Goal: Navigation & Orientation: Understand site structure

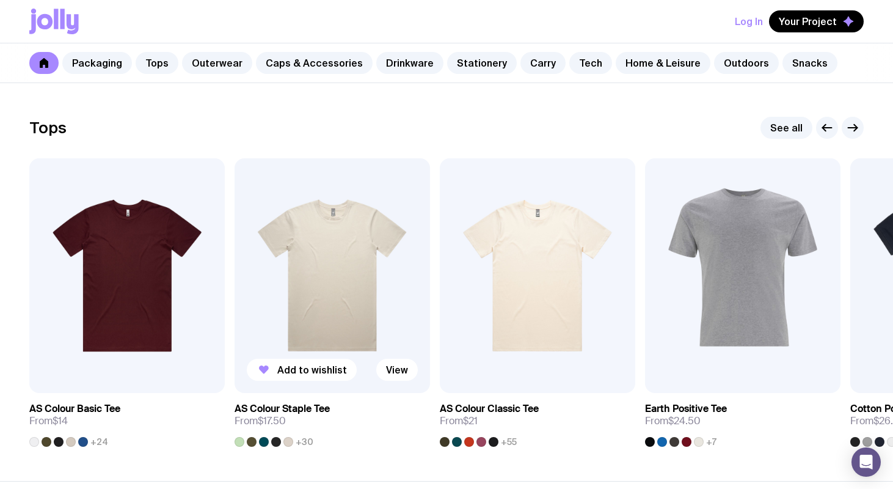
scroll to position [530, 0]
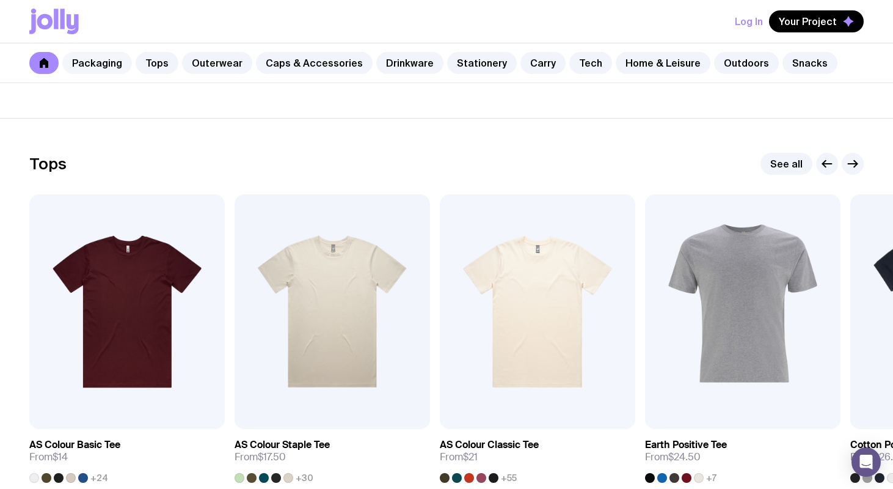
click at [102, 57] on link "Packaging" at bounding box center [97, 63] width 70 height 22
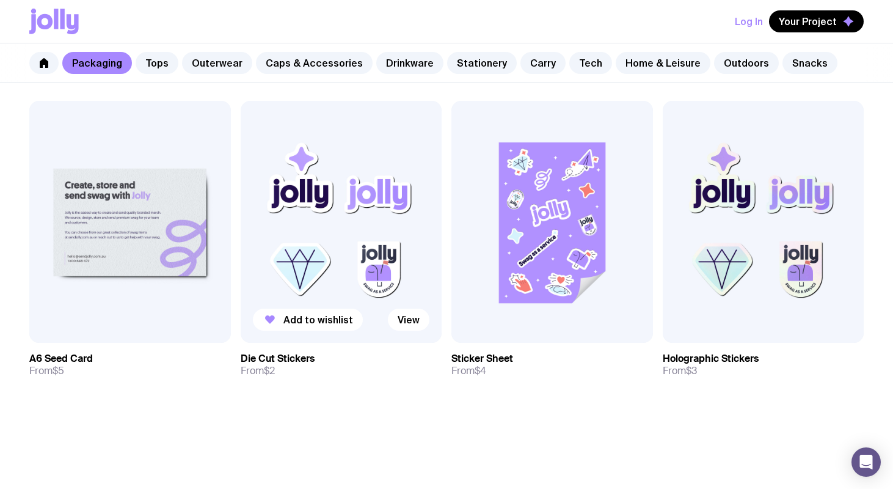
scroll to position [1306, 0]
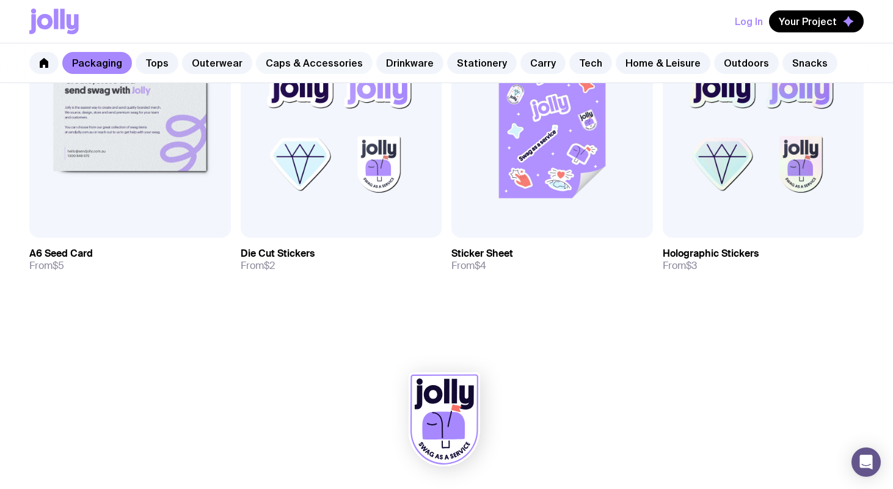
click at [329, 68] on link "Caps & Accessories" at bounding box center [314, 63] width 117 height 22
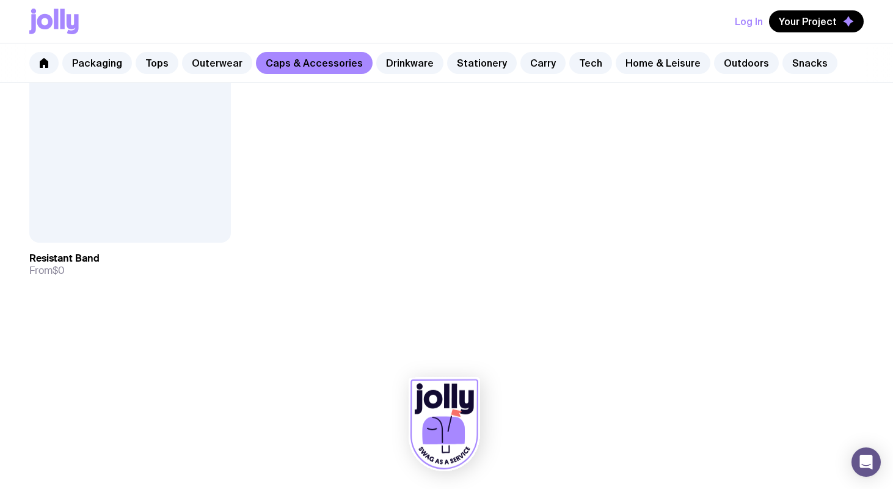
scroll to position [2326, 0]
click at [395, 68] on link "Drinkware" at bounding box center [409, 63] width 67 height 22
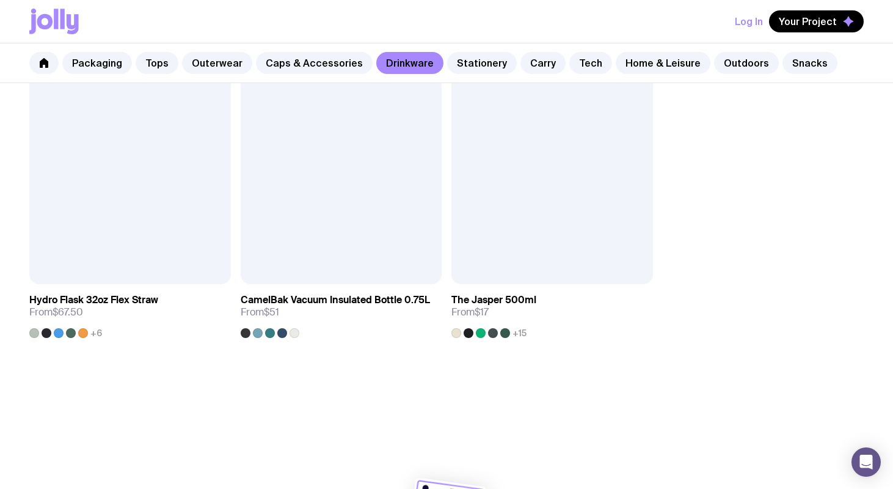
scroll to position [2004, 0]
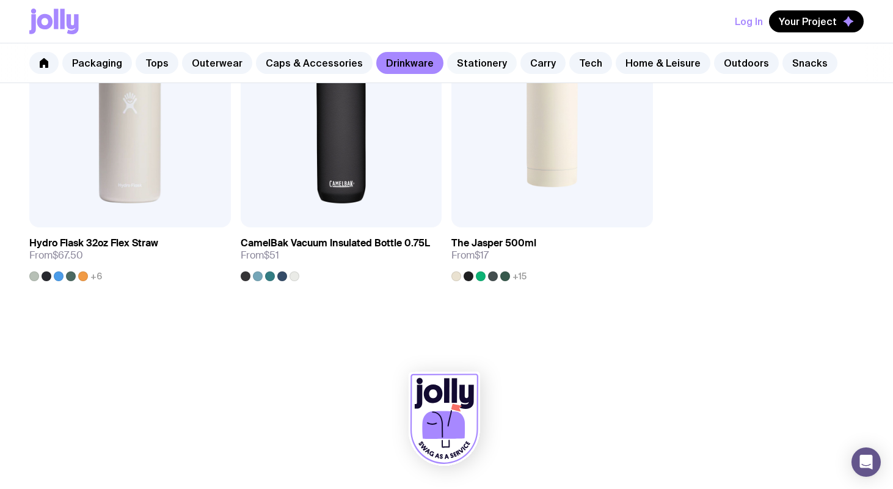
click at [470, 65] on link "Stationery" at bounding box center [482, 63] width 70 height 22
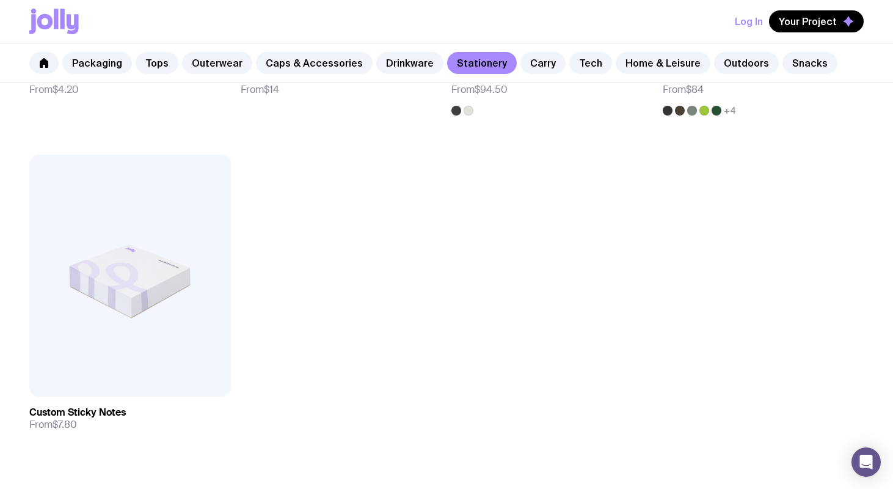
scroll to position [2177, 0]
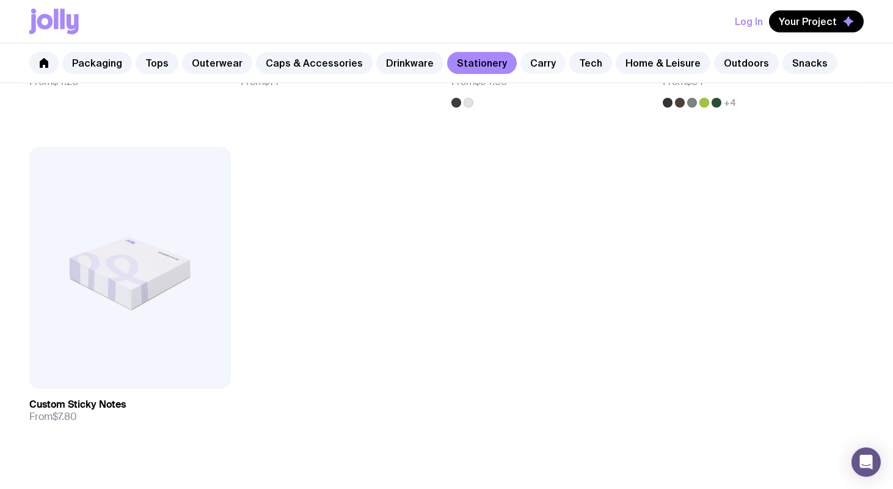
click at [530, 61] on link "Carry" at bounding box center [542, 63] width 45 height 22
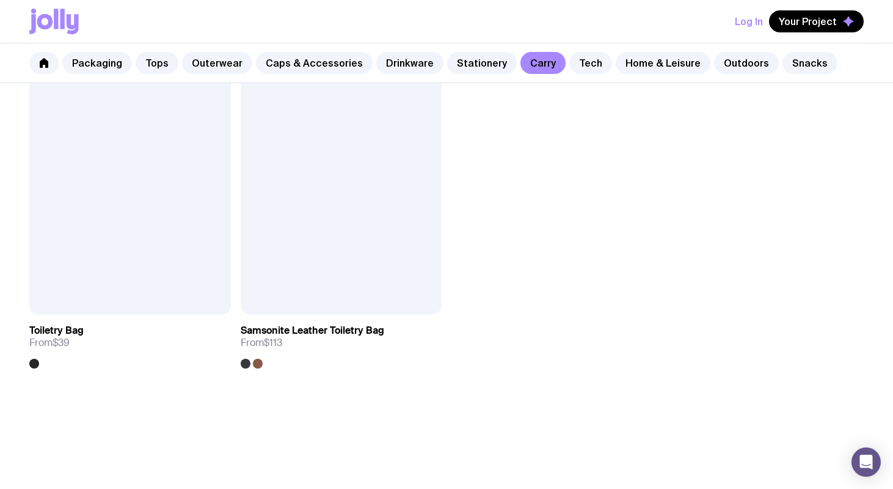
scroll to position [3006, 0]
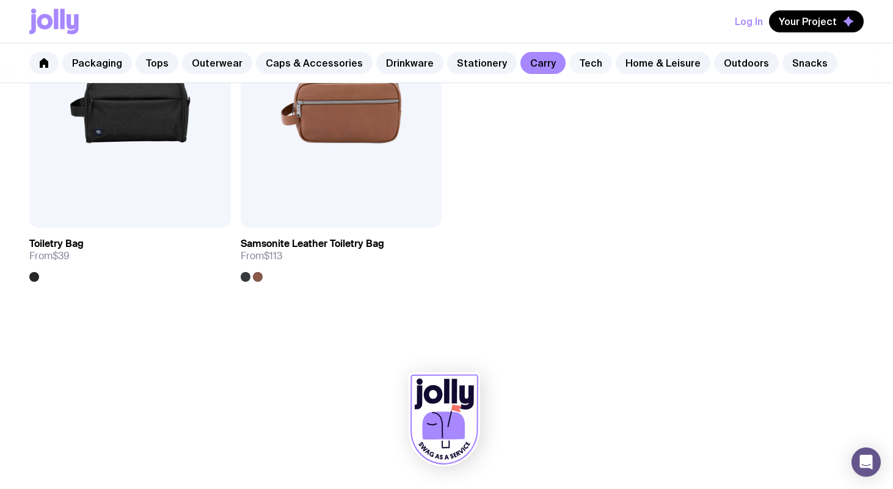
click at [573, 65] on link "Tech" at bounding box center [590, 63] width 43 height 22
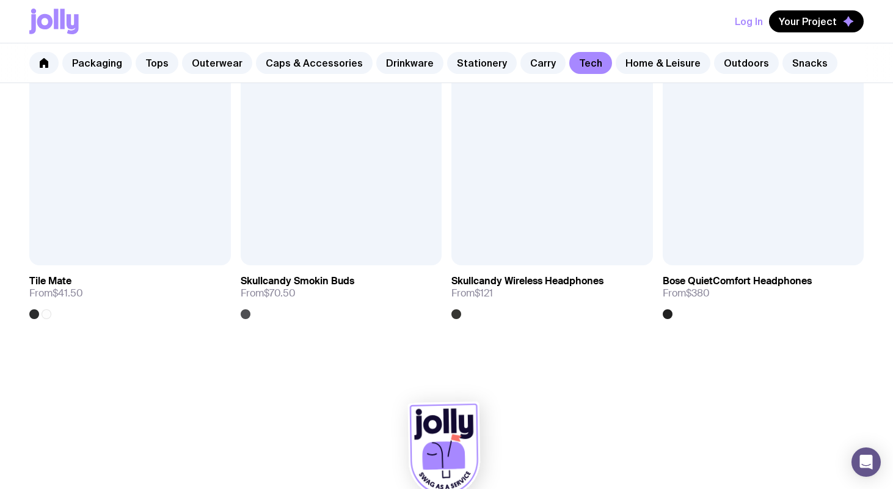
scroll to position [2301, 0]
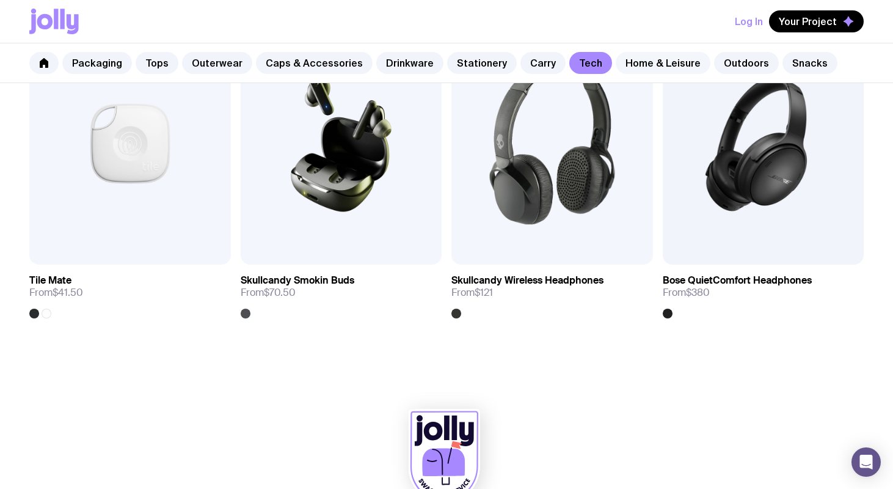
click at [650, 60] on link "Home & Leisure" at bounding box center [663, 63] width 95 height 22
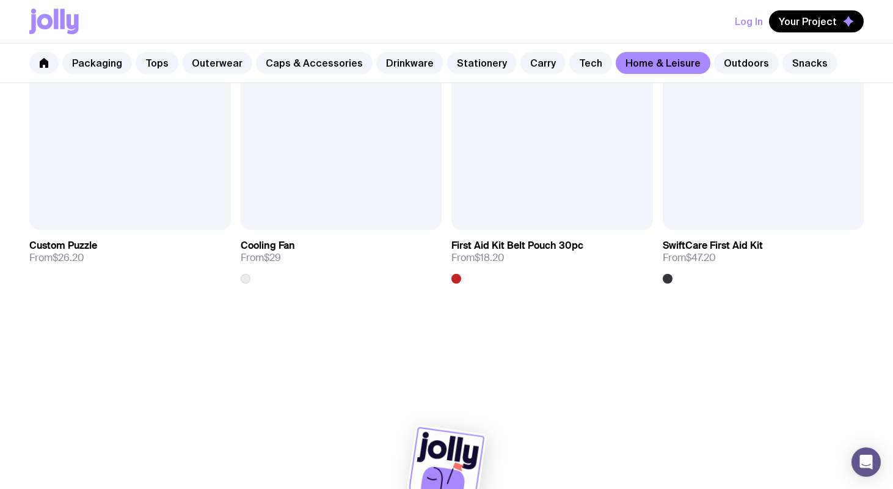
scroll to position [2672, 0]
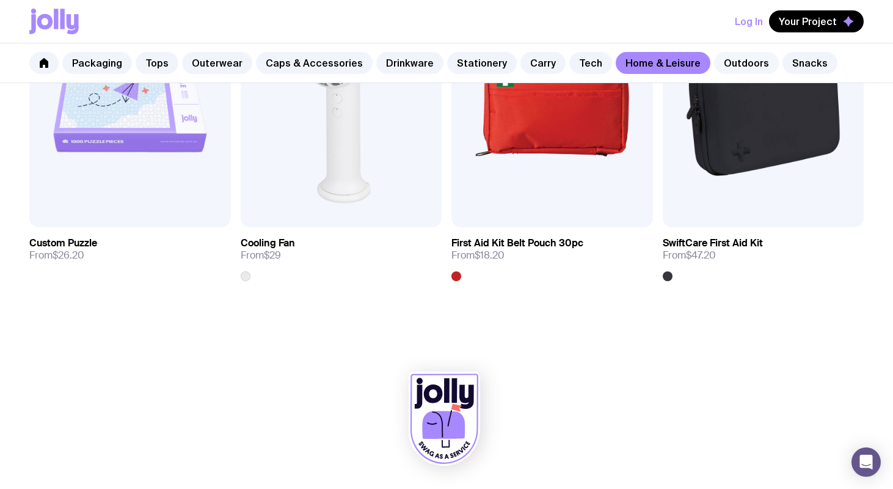
click at [721, 62] on link "Outdoors" at bounding box center [746, 63] width 65 height 22
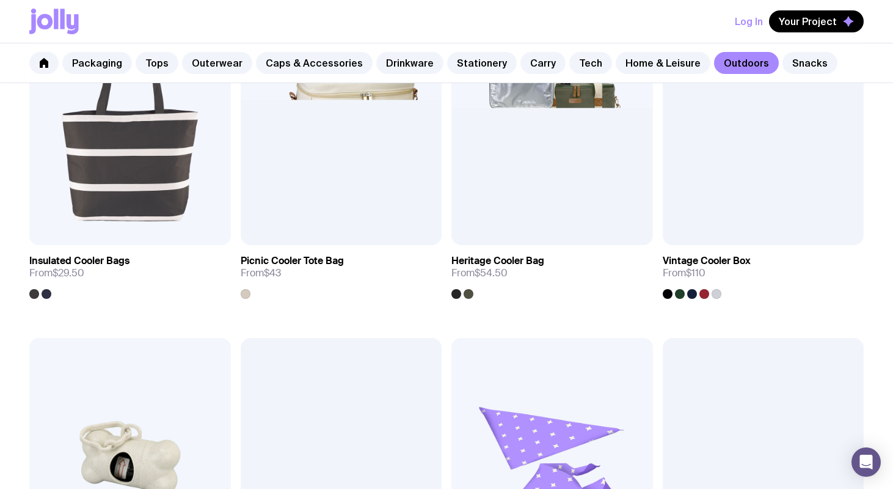
scroll to position [1144, 0]
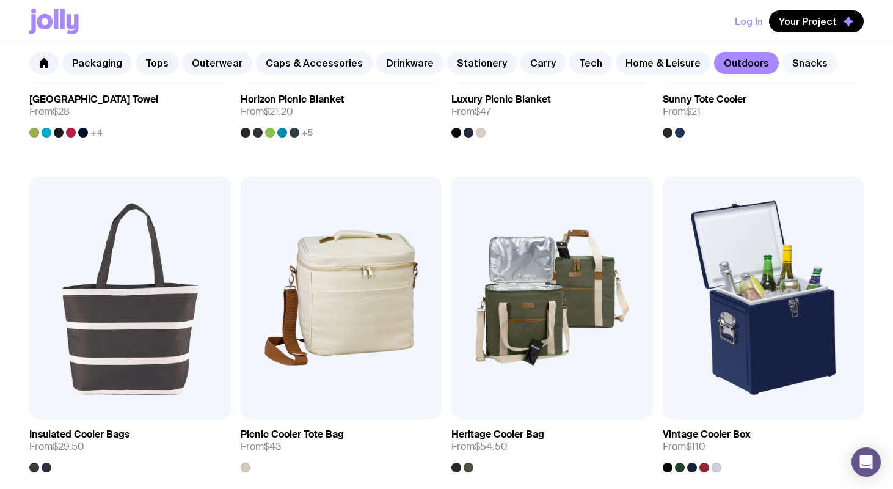
click at [783, 62] on link "Snacks" at bounding box center [809, 63] width 55 height 22
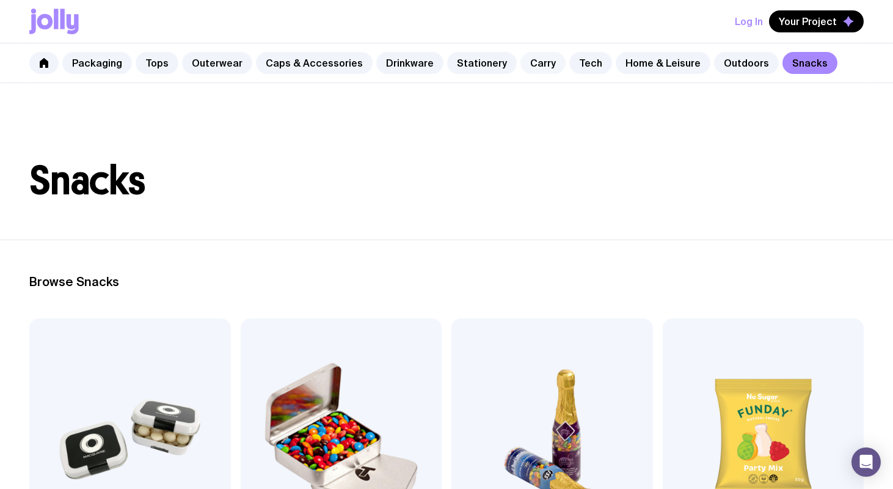
click at [531, 62] on link "Carry" at bounding box center [542, 63] width 45 height 22
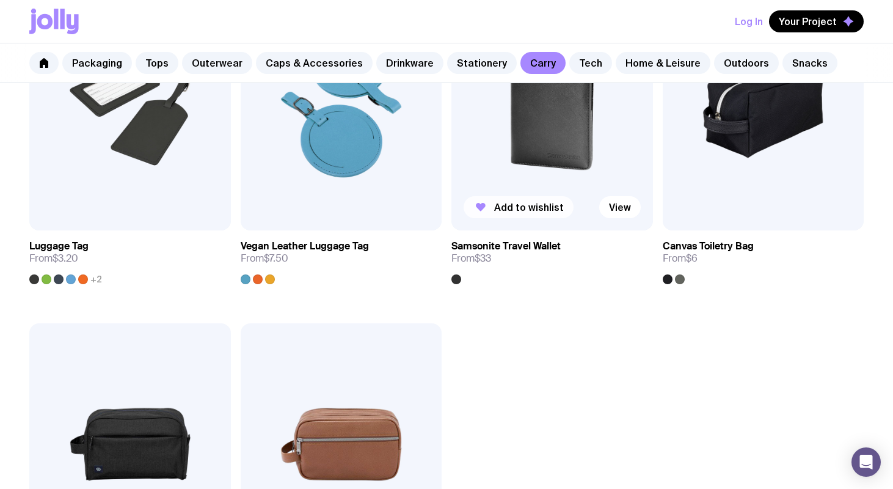
scroll to position [2679, 0]
